Goal: Task Accomplishment & Management: Use online tool/utility

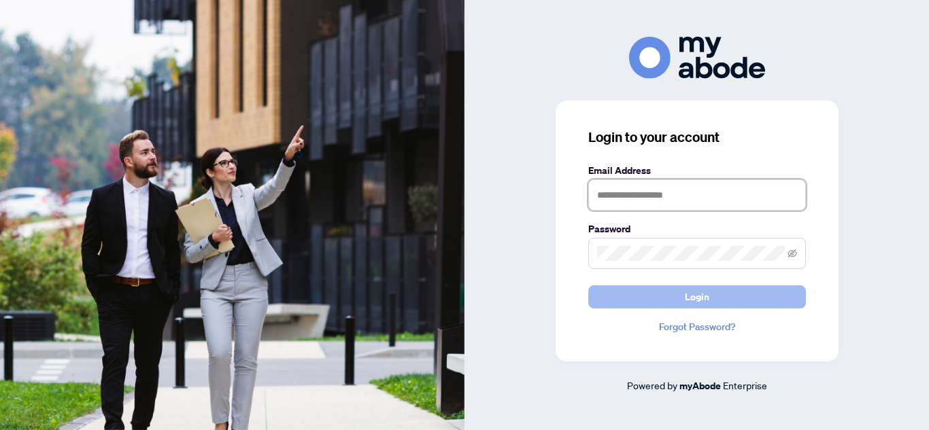
type input "**********"
click at [685, 296] on span "Login" at bounding box center [697, 297] width 24 height 22
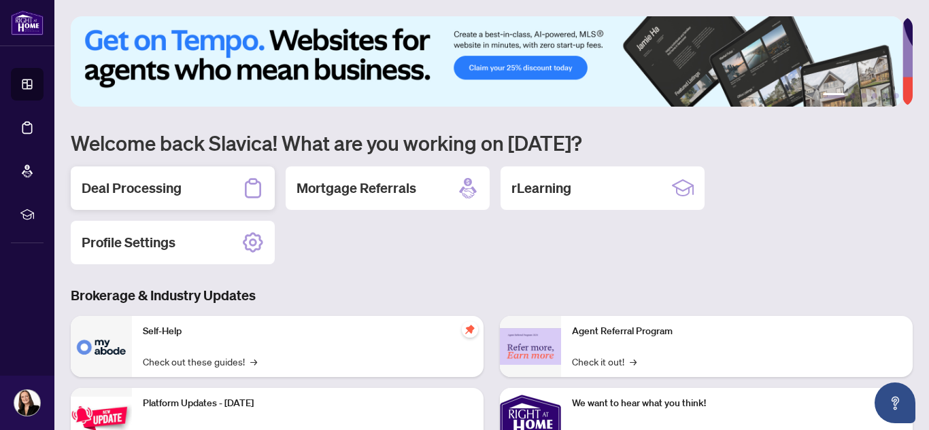
click at [154, 184] on h2 "Deal Processing" at bounding box center [132, 188] width 100 height 19
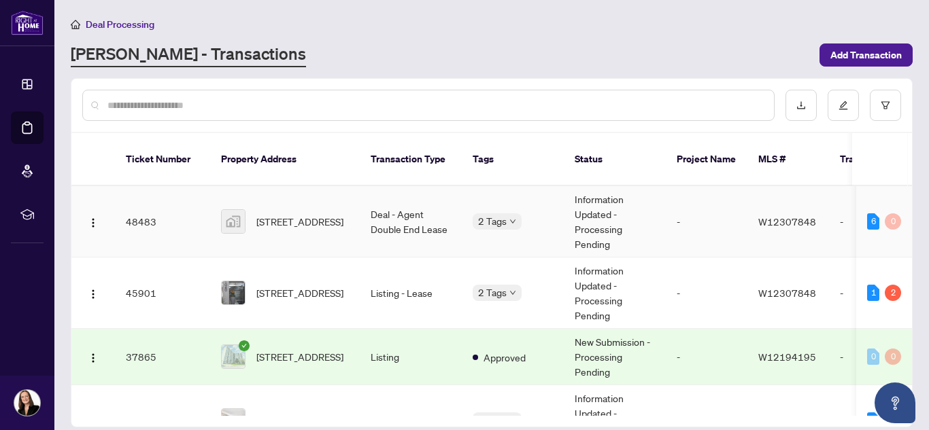
click at [402, 209] on td "Deal - Agent Double End Lease" at bounding box center [411, 221] width 102 height 71
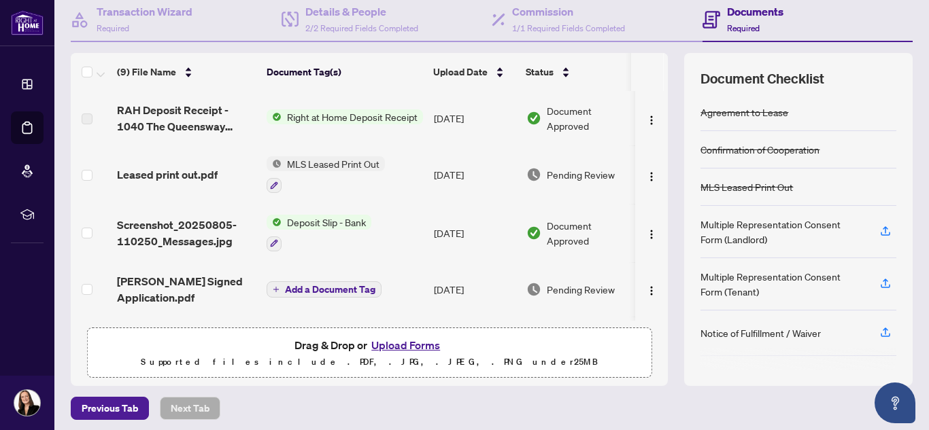
scroll to position [139, 0]
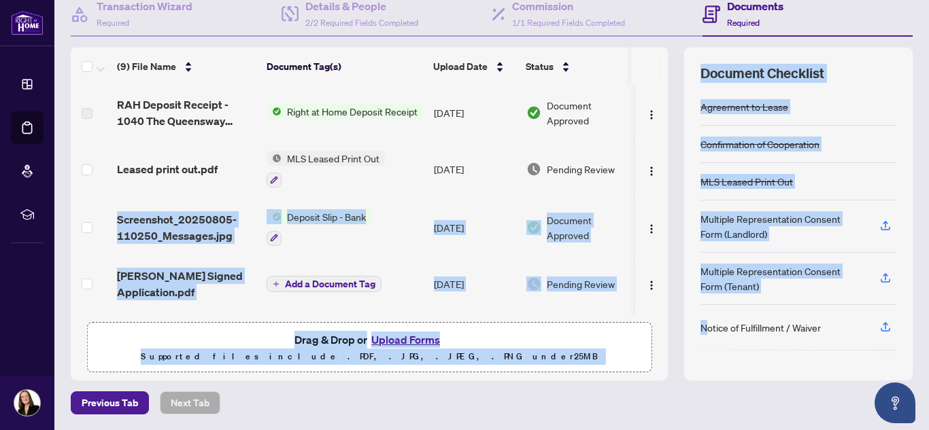
drag, startPoint x: 651, startPoint y: 146, endPoint x: 697, endPoint y: 339, distance: 197.7
click at [697, 339] on div "(9) File Name Document Tag(s) Upload Date Status RAH Deposit Receipt - 1040 The…" at bounding box center [492, 214] width 842 height 333
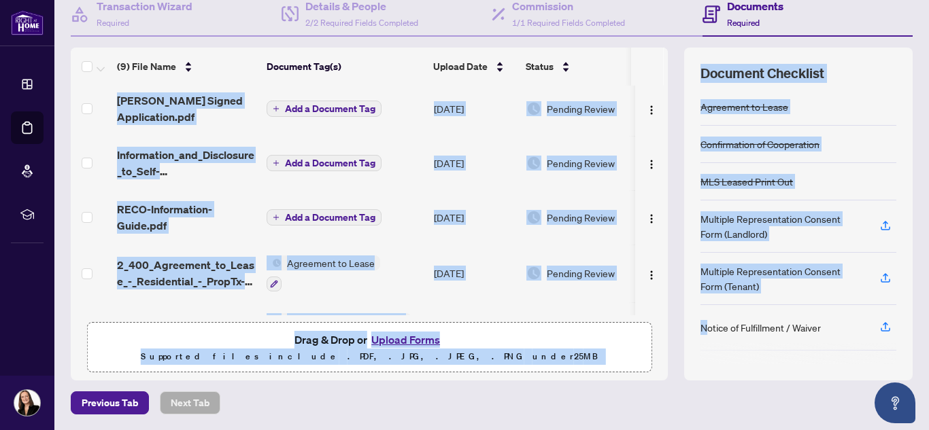
scroll to position [198, 0]
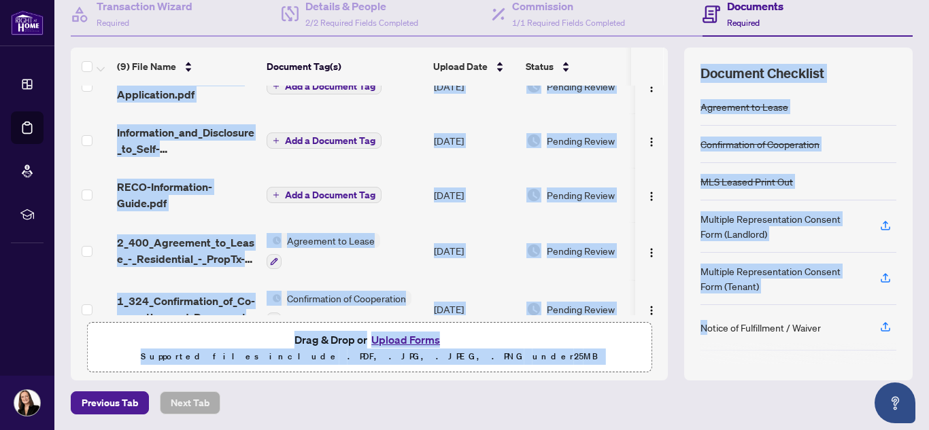
click at [662, 295] on div "(9) File Name Document Tag(s) Upload Date Status RAH Deposit Receipt - 1040 The…" at bounding box center [492, 214] width 842 height 333
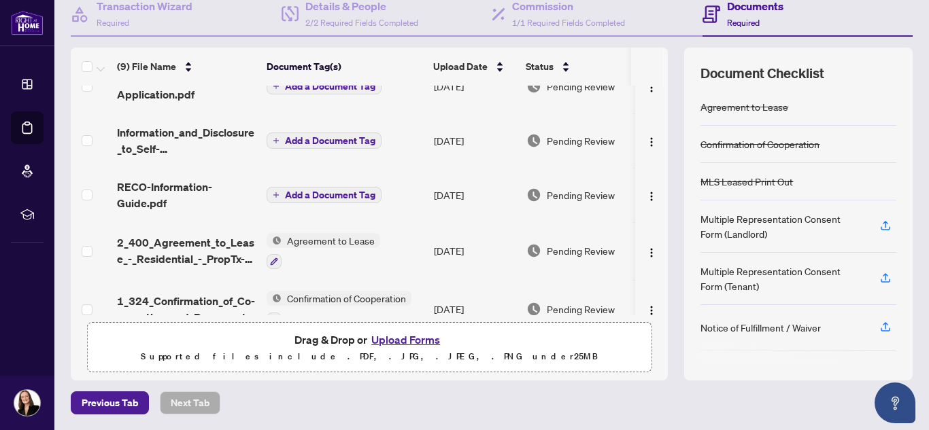
drag, startPoint x: 661, startPoint y: 235, endPoint x: 654, endPoint y: 229, distance: 9.1
click at [654, 229] on div "(9) File Name Document Tag(s) Upload Date Status RAH Deposit Receipt - 1040 The…" at bounding box center [492, 214] width 842 height 333
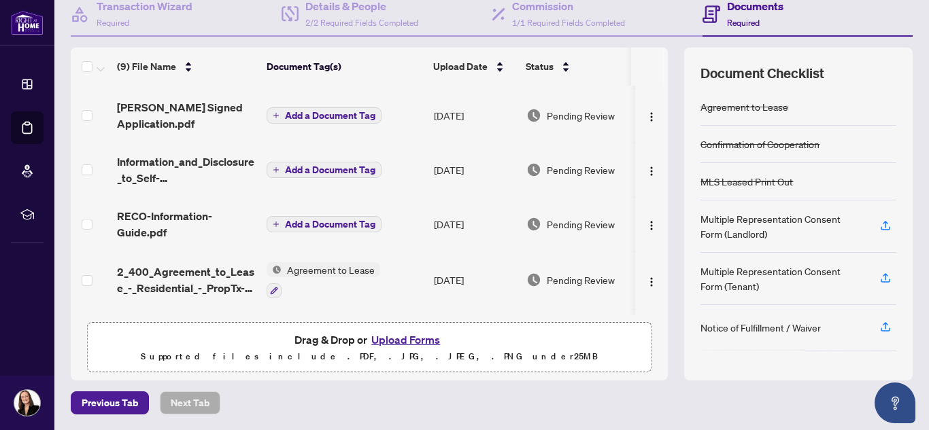
scroll to position [0, 0]
